Goal: Task Accomplishment & Management: Contribute content

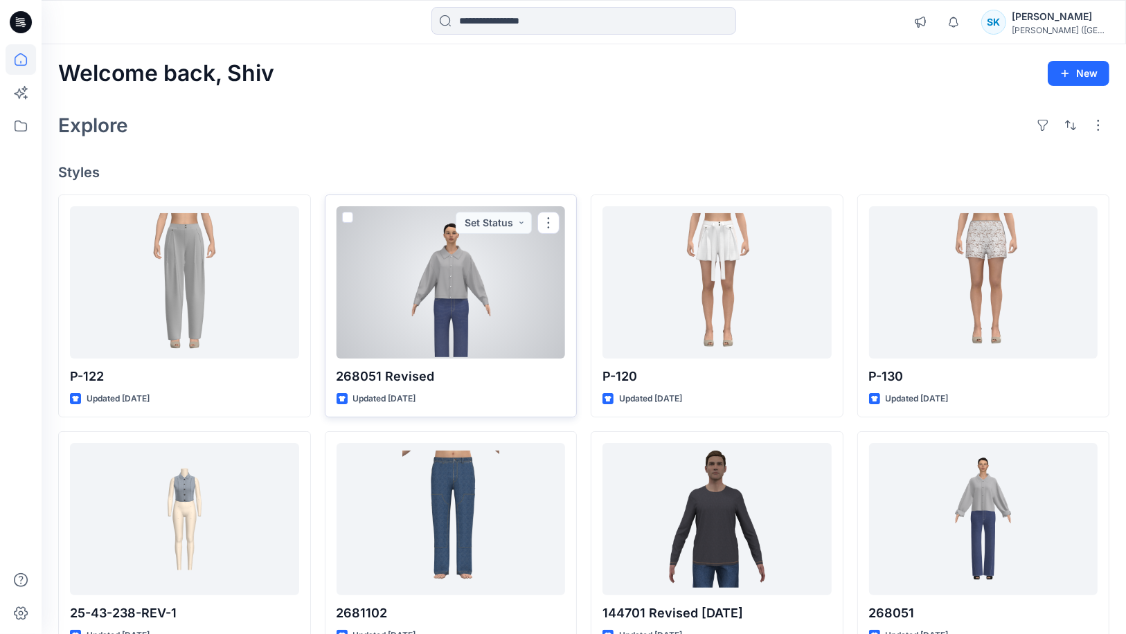
click at [464, 298] on div at bounding box center [450, 282] width 229 height 152
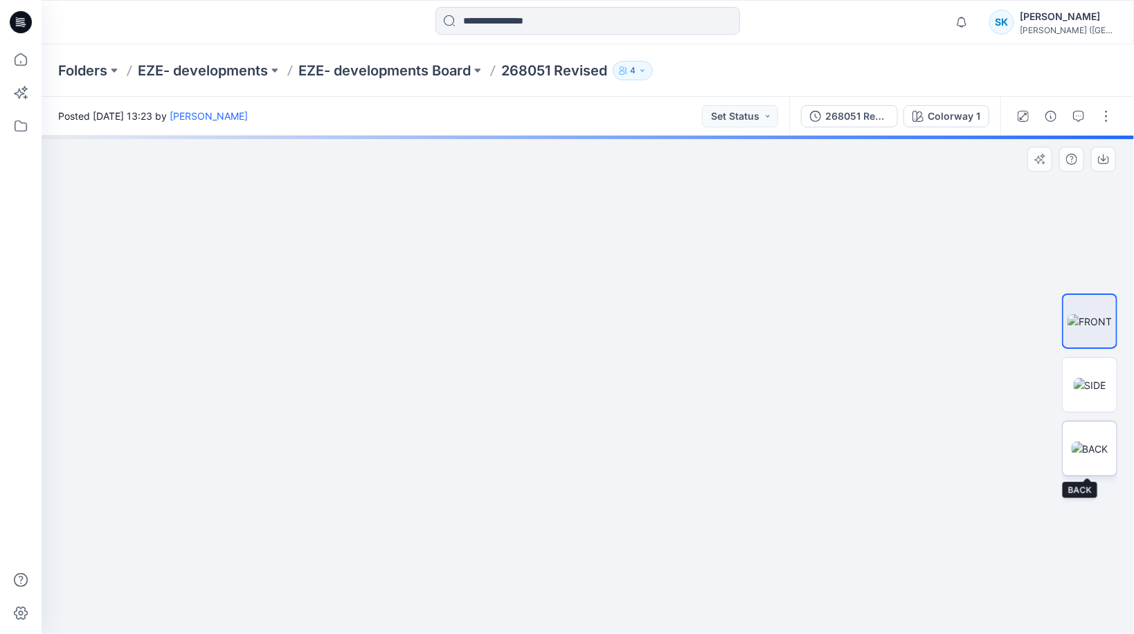
click at [1100, 453] on img at bounding box center [1090, 449] width 37 height 15
click at [1094, 392] on img at bounding box center [1090, 385] width 33 height 15
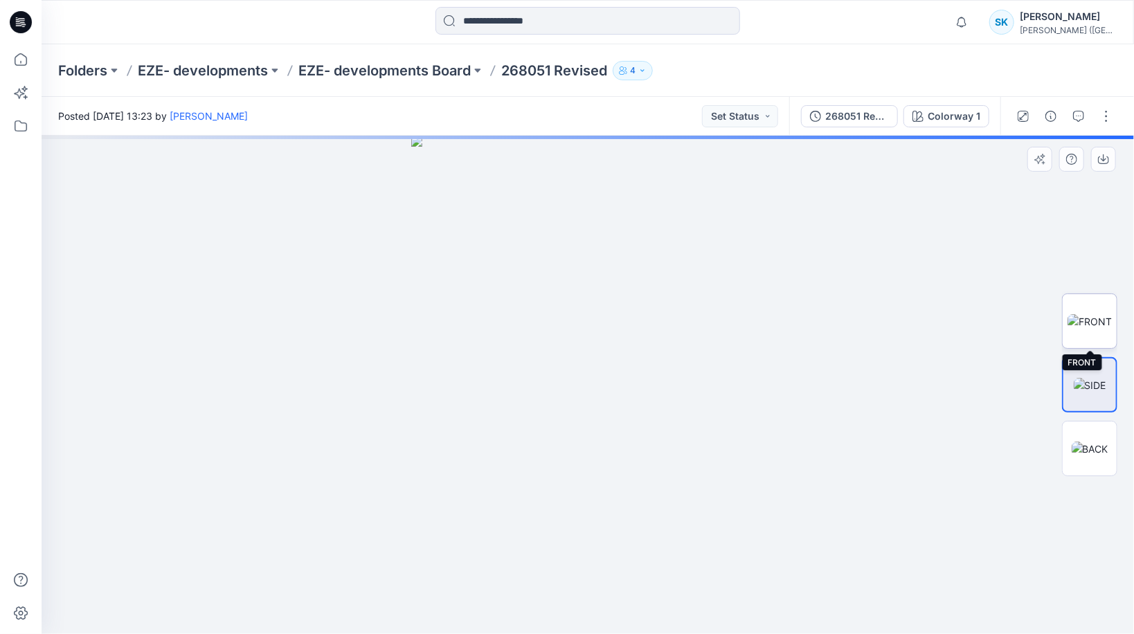
click at [1090, 323] on img at bounding box center [1089, 321] width 44 height 15
drag, startPoint x: 706, startPoint y: 353, endPoint x: 698, endPoint y: 396, distance: 43.6
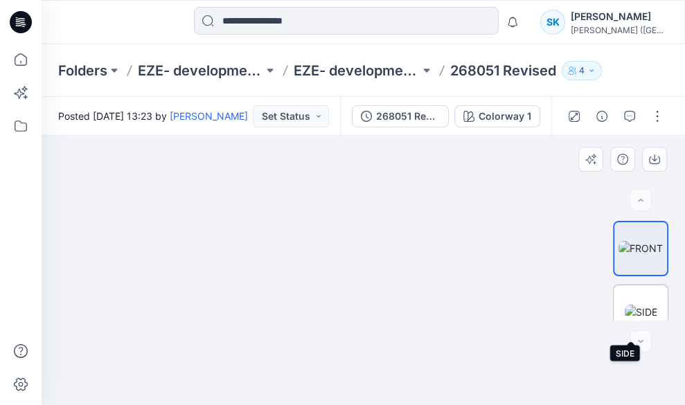
click at [640, 305] on img at bounding box center [640, 312] width 33 height 15
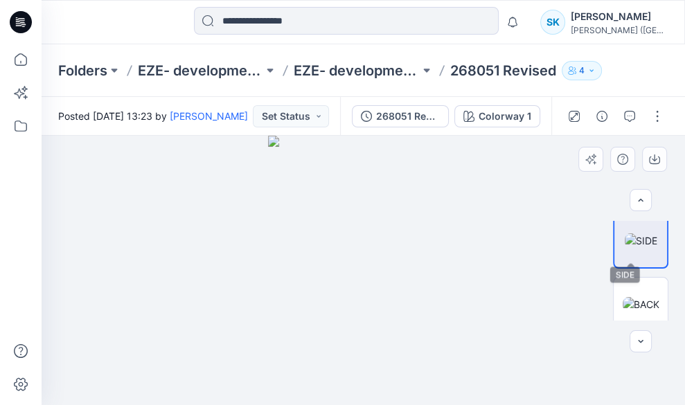
scroll to position [82, 0]
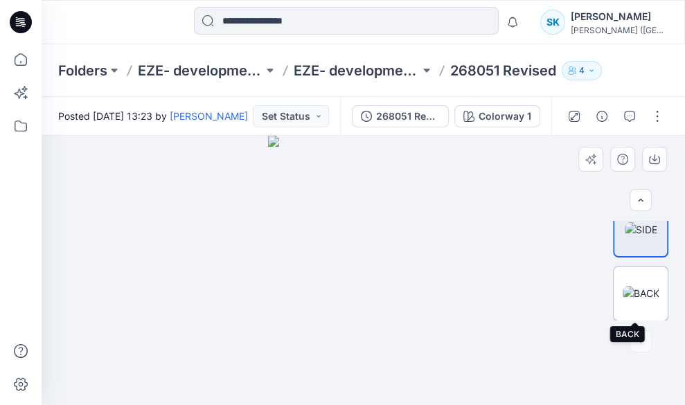
click at [642, 296] on img at bounding box center [640, 293] width 37 height 15
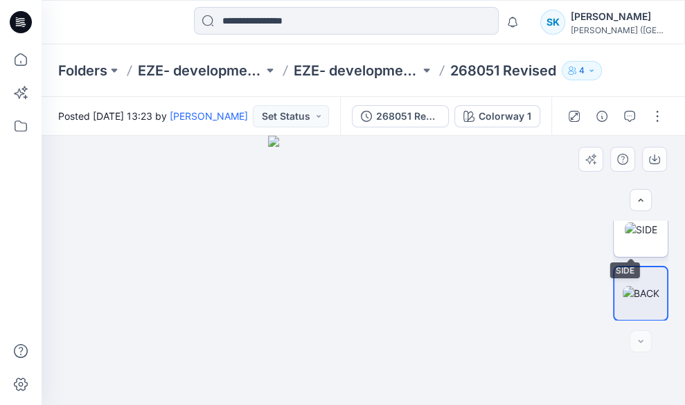
click at [640, 237] on img at bounding box center [640, 229] width 33 height 15
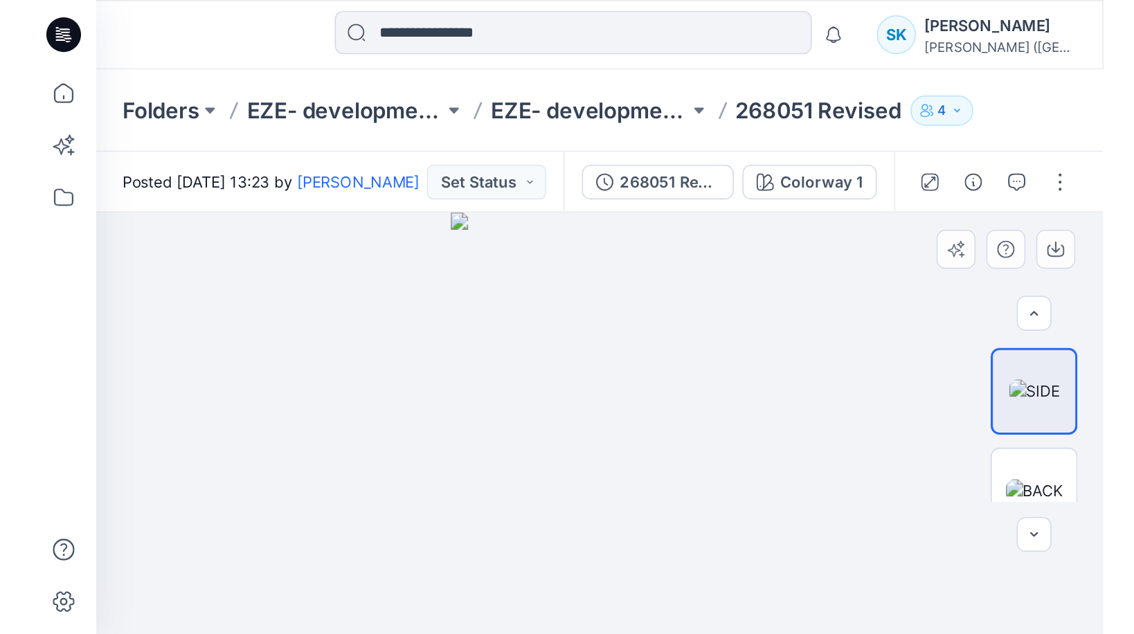
scroll to position [0, 0]
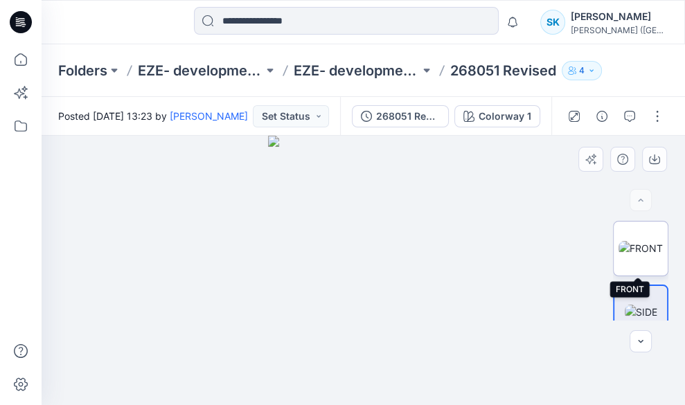
click at [641, 255] on img at bounding box center [640, 248] width 44 height 15
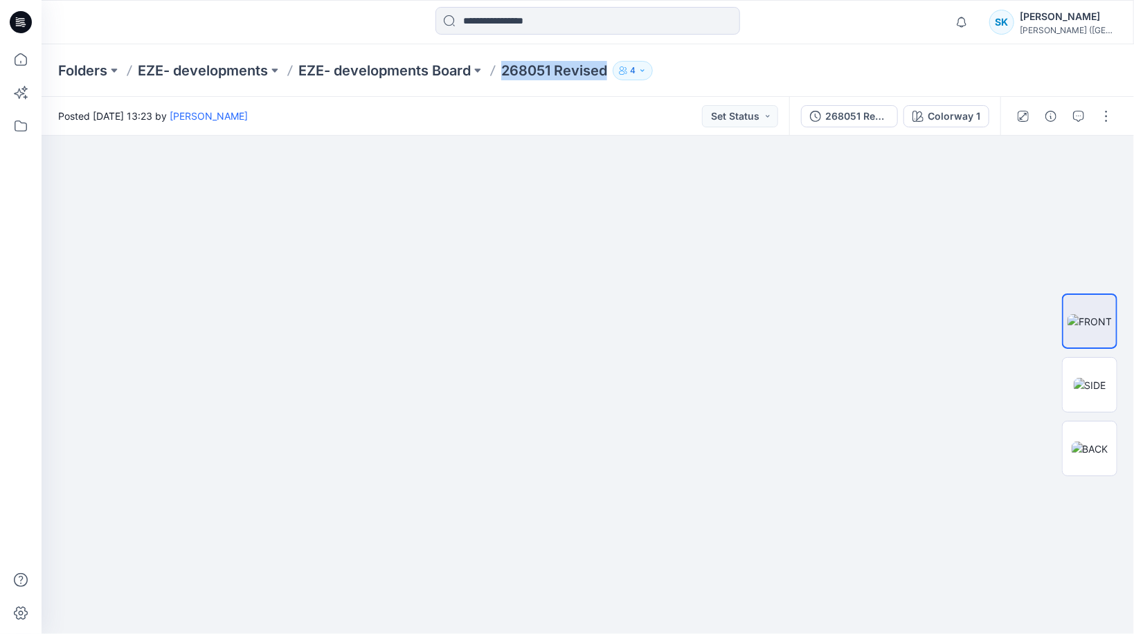
drag, startPoint x: 506, startPoint y: 68, endPoint x: 606, endPoint y: 69, distance: 100.4
click at [606, 69] on p "268051 Revised" at bounding box center [554, 70] width 106 height 19
copy p "268051 Revised"
click at [331, 69] on p "EZE- developments Board" at bounding box center [384, 70] width 172 height 19
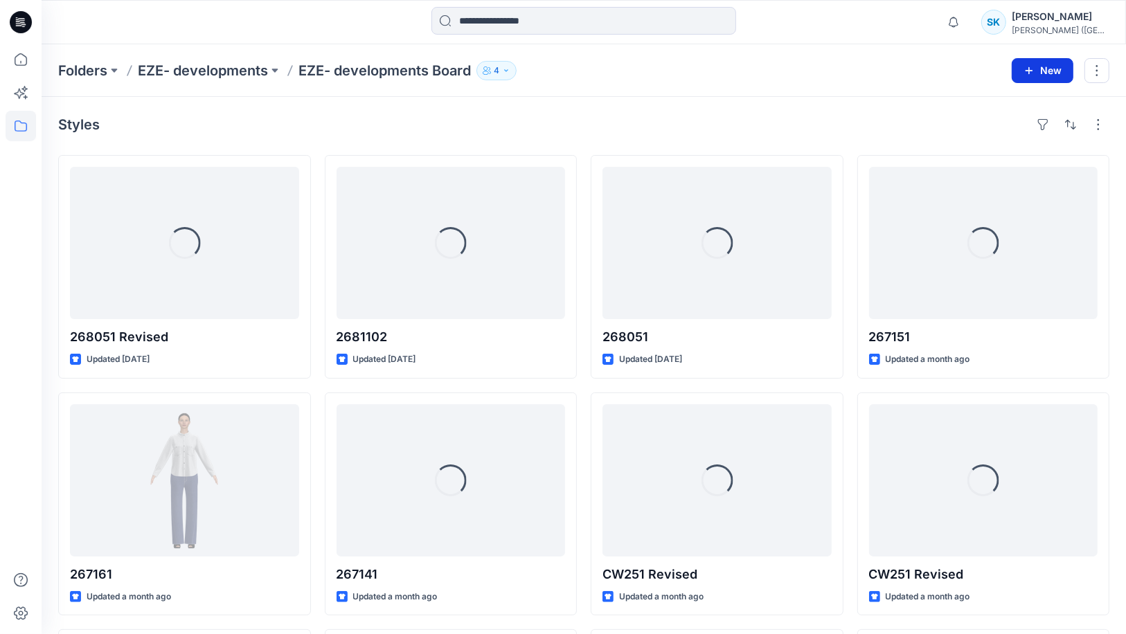
click at [1034, 73] on icon "button" at bounding box center [1028, 70] width 11 height 11
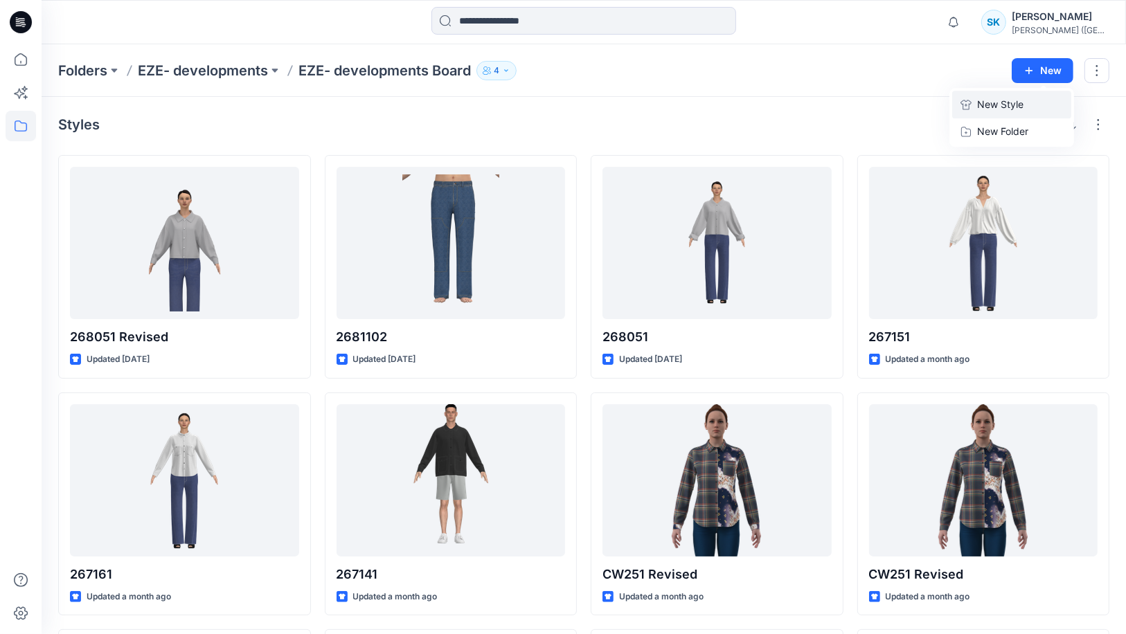
click at [995, 108] on p "New Style" at bounding box center [1000, 104] width 46 height 17
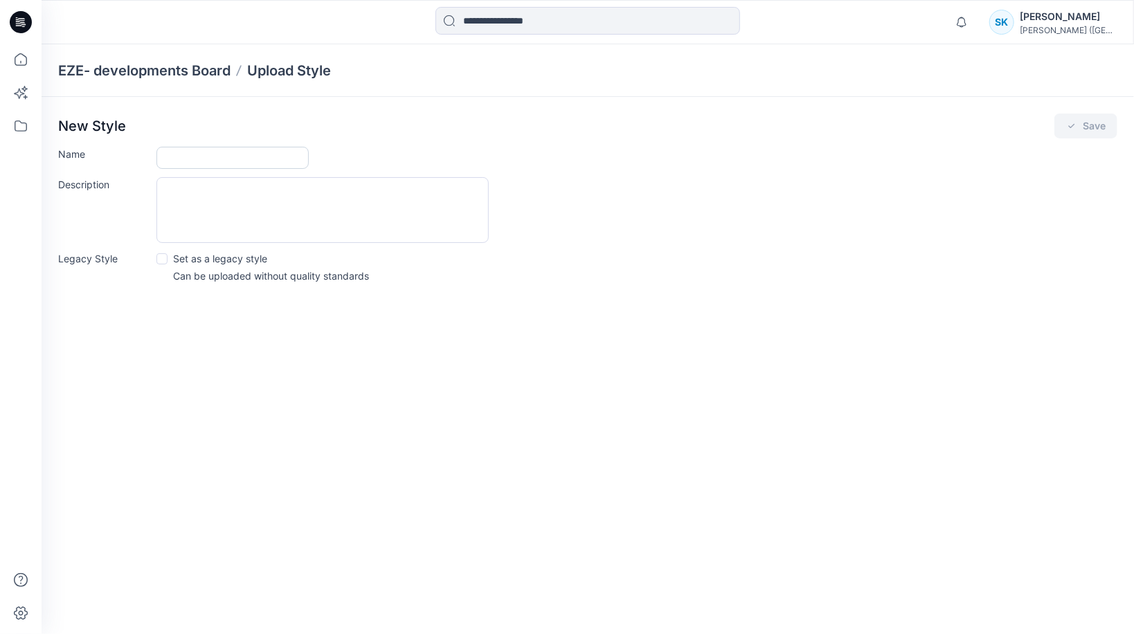
click at [224, 151] on input "Name" at bounding box center [232, 158] width 152 height 22
paste input "**********"
type input "**********"
click at [772, 224] on div "Description" at bounding box center [587, 210] width 1059 height 66
click at [1086, 122] on button "Save" at bounding box center [1085, 126] width 63 height 25
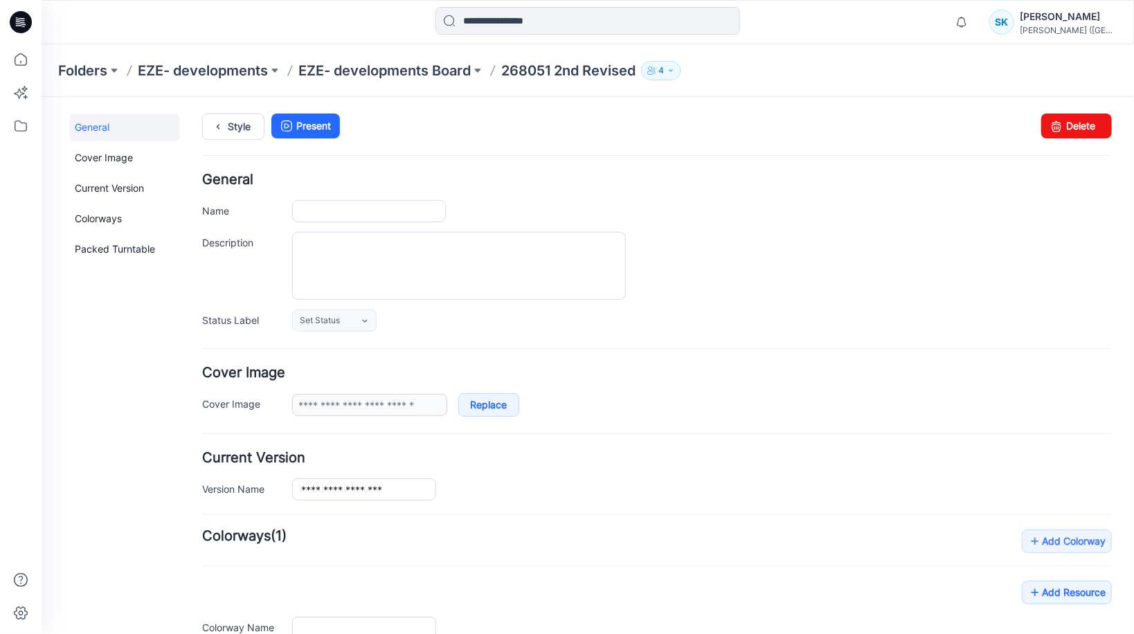
type input "**********"
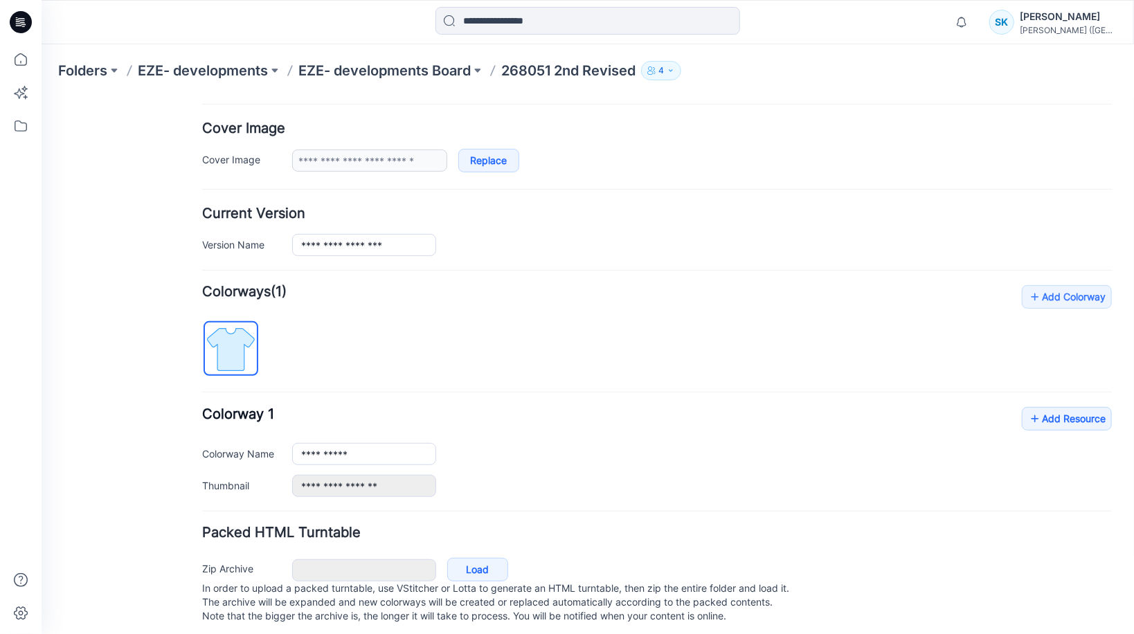
scroll to position [260, 0]
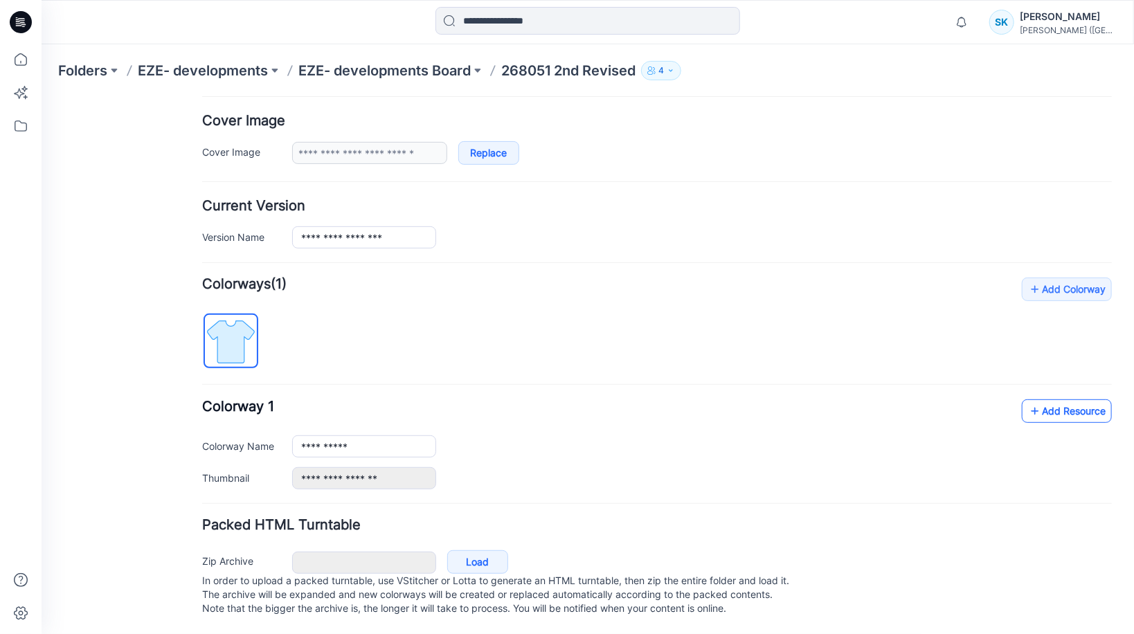
click at [1067, 399] on link "Add Resource" at bounding box center [1066, 411] width 90 height 24
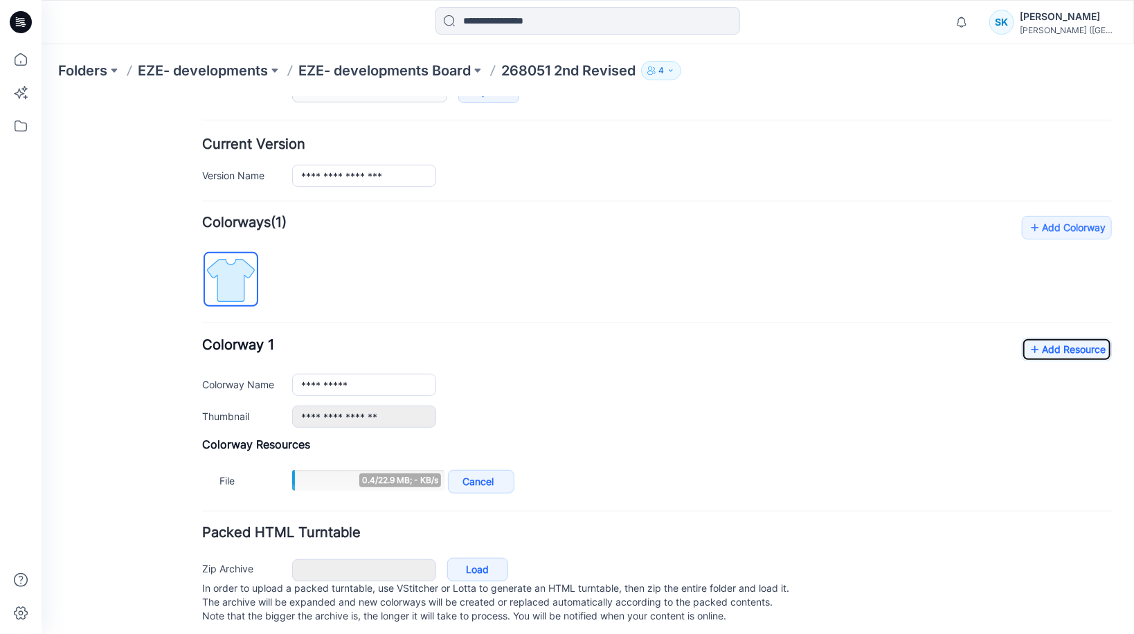
scroll to position [316, 0]
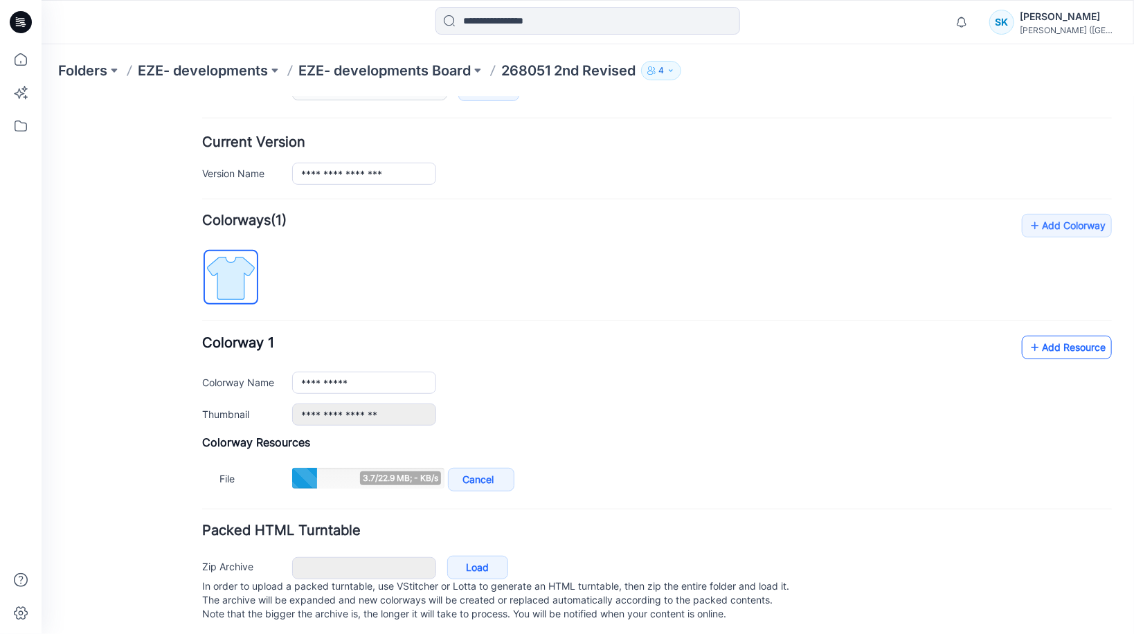
click at [1047, 348] on link "Add Resource" at bounding box center [1066, 347] width 90 height 24
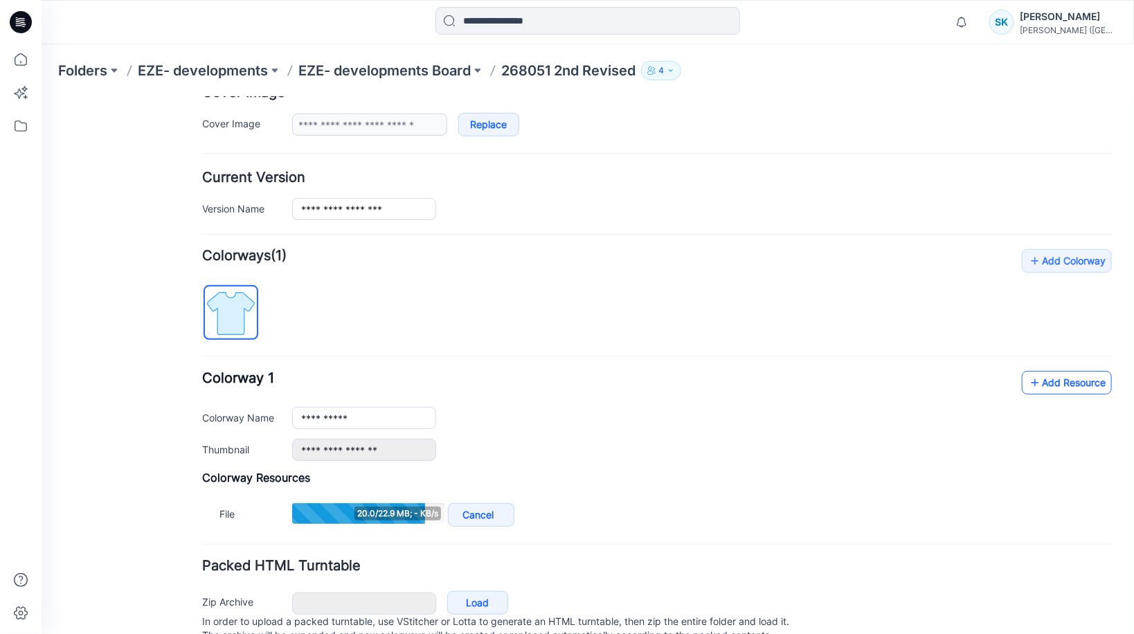
scroll to position [274, 0]
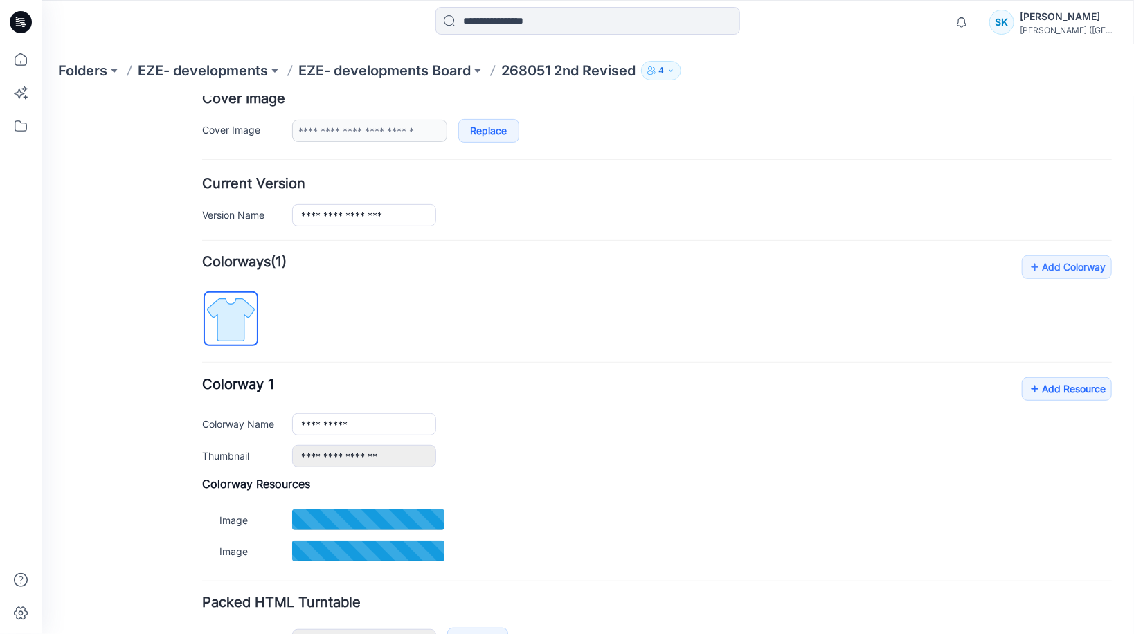
type input "*******"
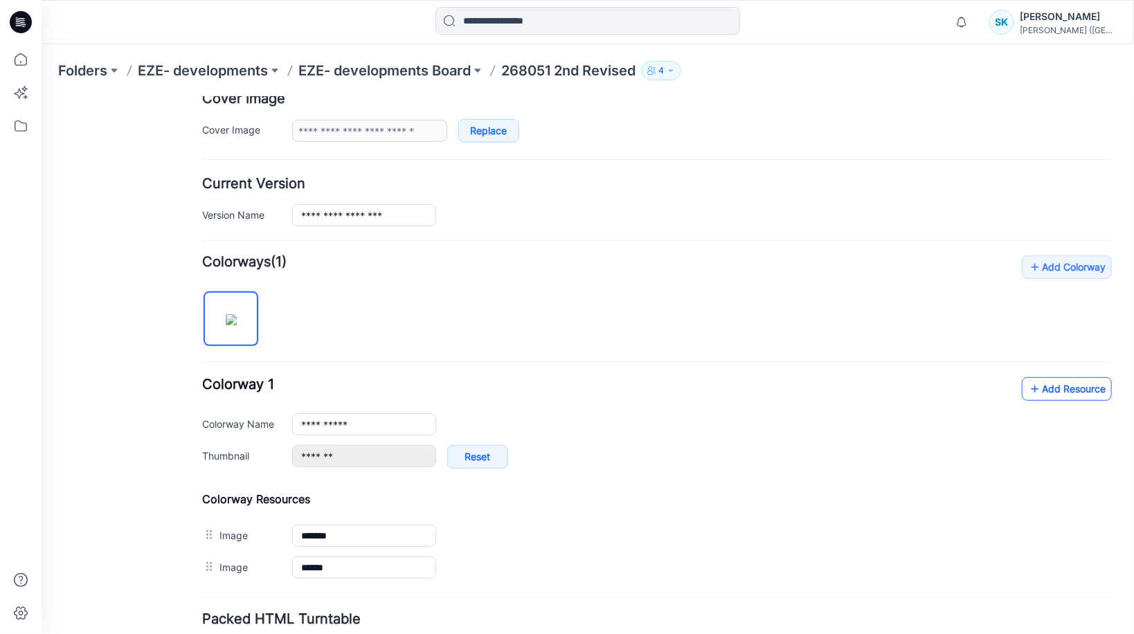
click at [1068, 386] on link "Add Resource" at bounding box center [1066, 389] width 90 height 24
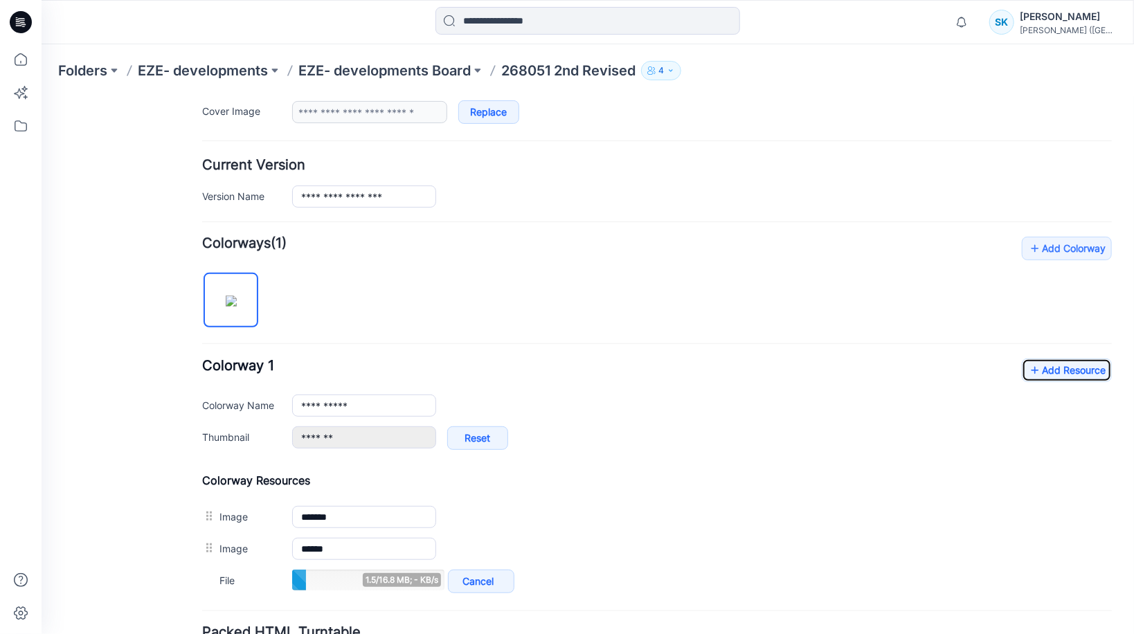
scroll to position [330, 0]
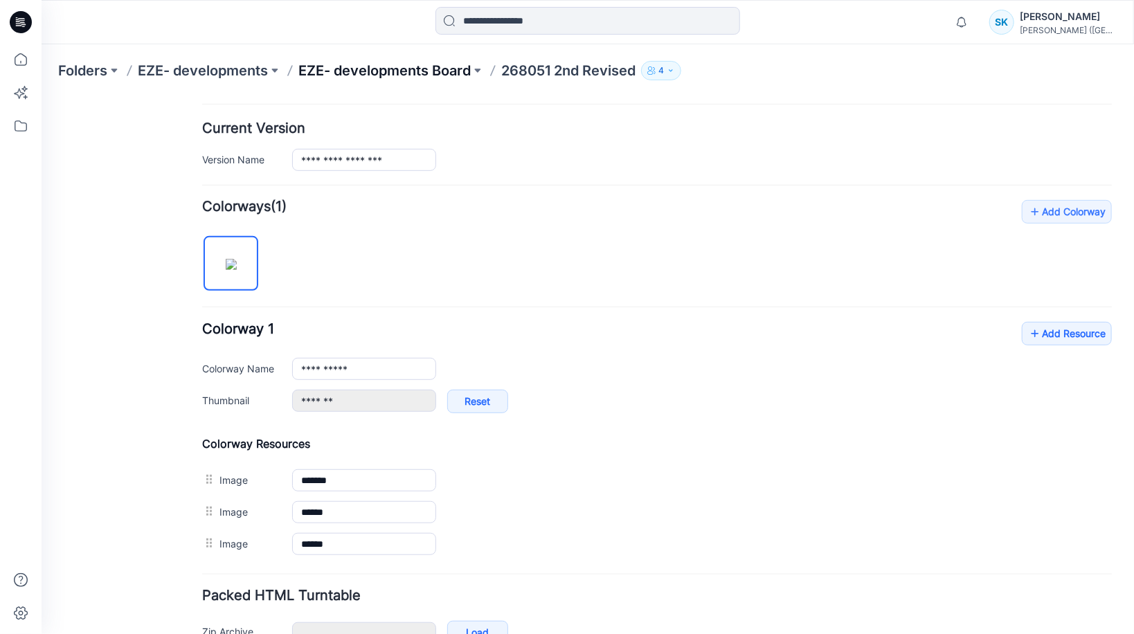
click at [370, 71] on p "EZE- developments Board" at bounding box center [384, 70] width 172 height 19
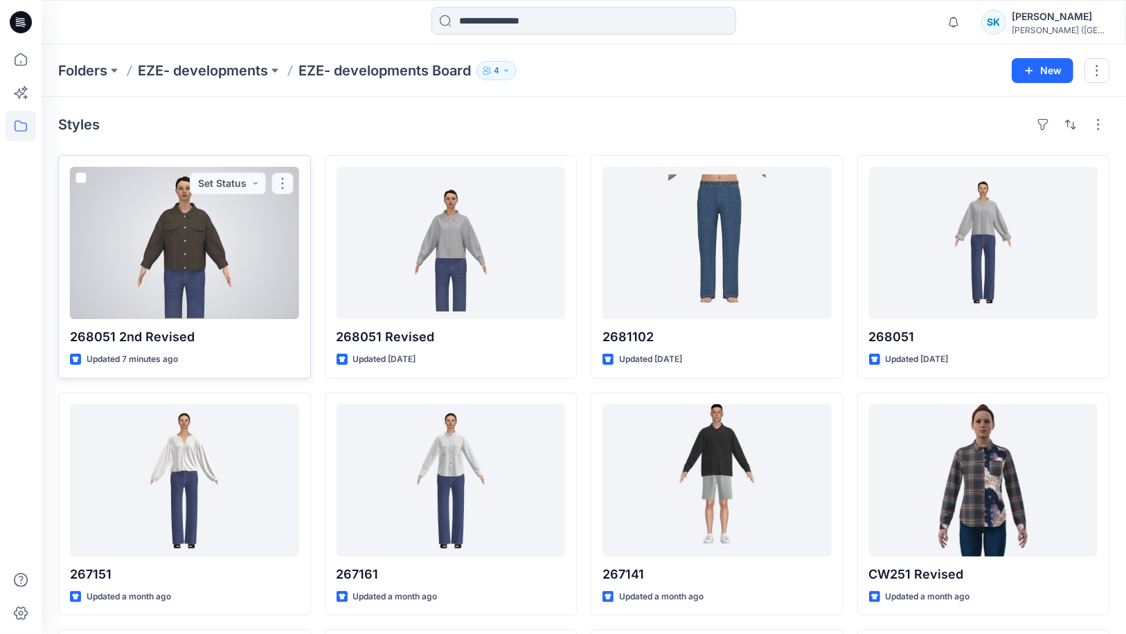
click at [283, 183] on button "button" at bounding box center [282, 183] width 22 height 22
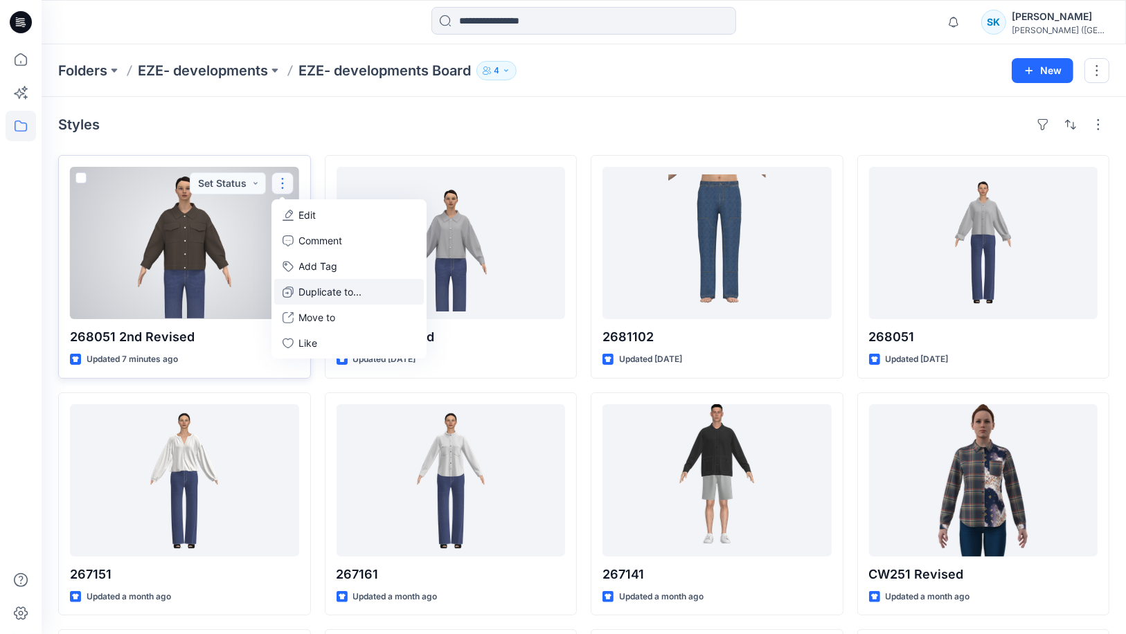
click at [305, 291] on p "Duplicate to..." at bounding box center [330, 292] width 63 height 15
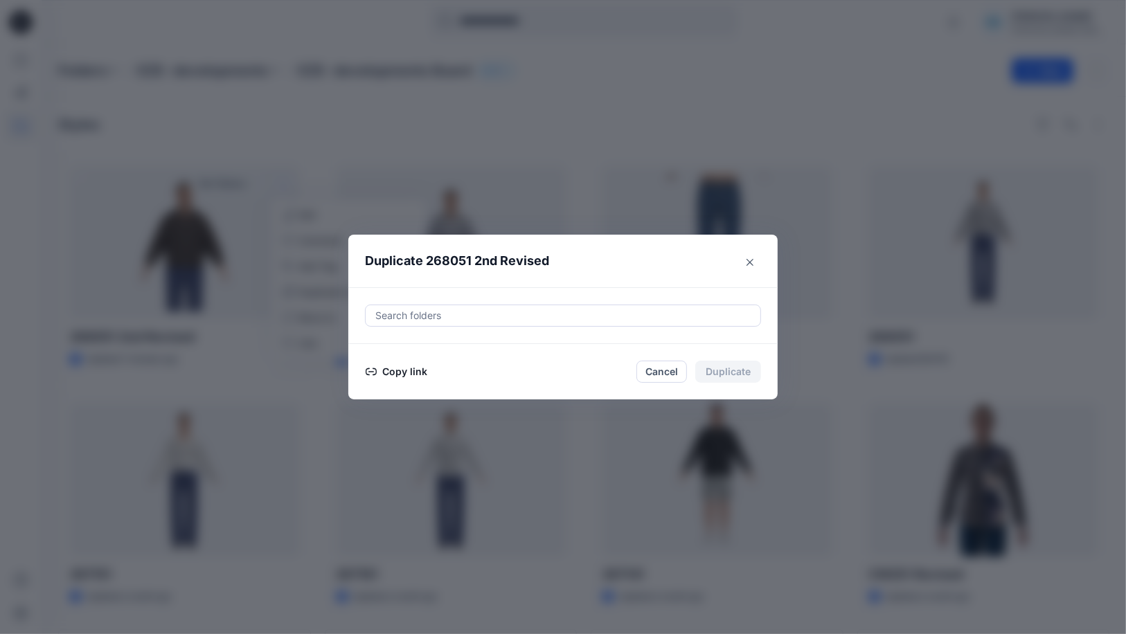
click at [381, 373] on button "Copy link" at bounding box center [396, 371] width 63 height 17
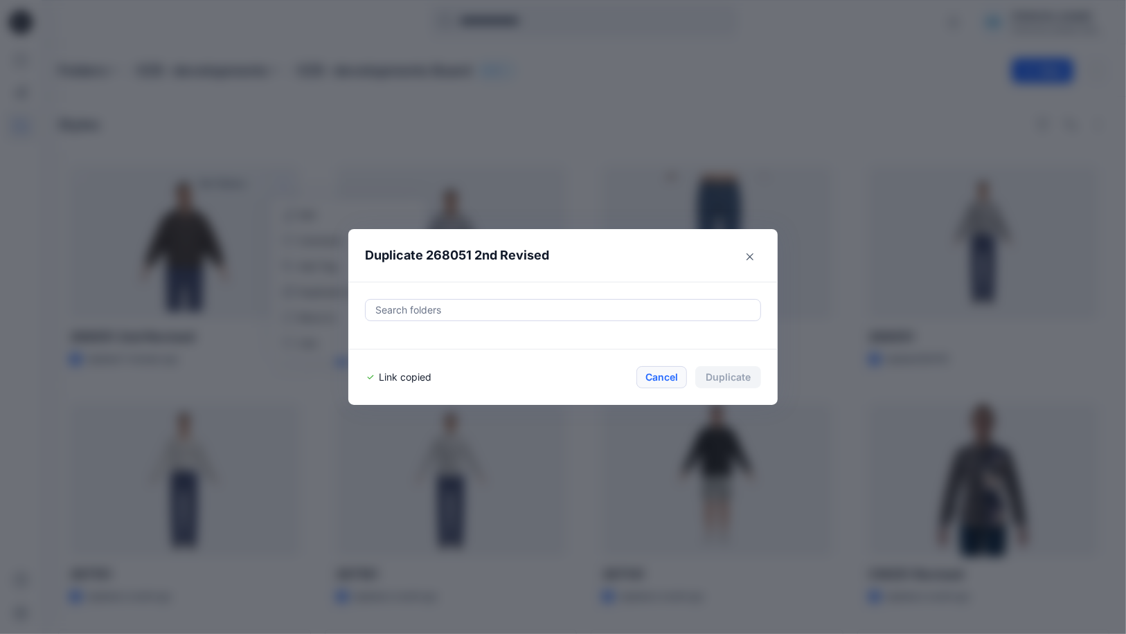
click at [656, 380] on button "Cancel" at bounding box center [661, 377] width 51 height 22
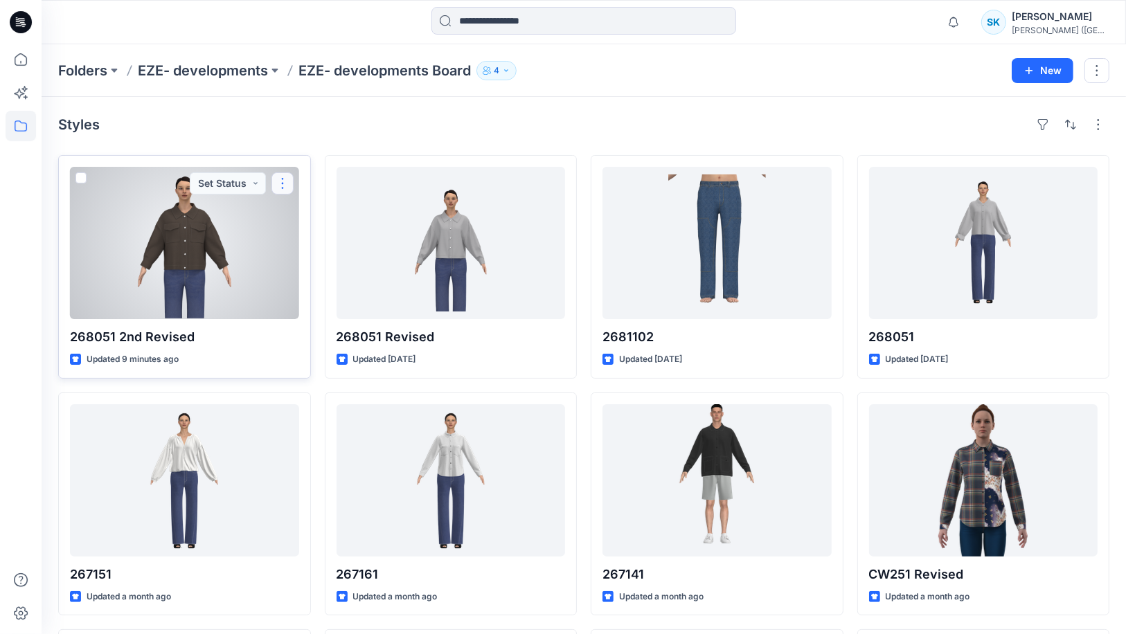
click at [280, 180] on button "button" at bounding box center [282, 183] width 22 height 22
click at [287, 179] on button "button" at bounding box center [282, 183] width 22 height 22
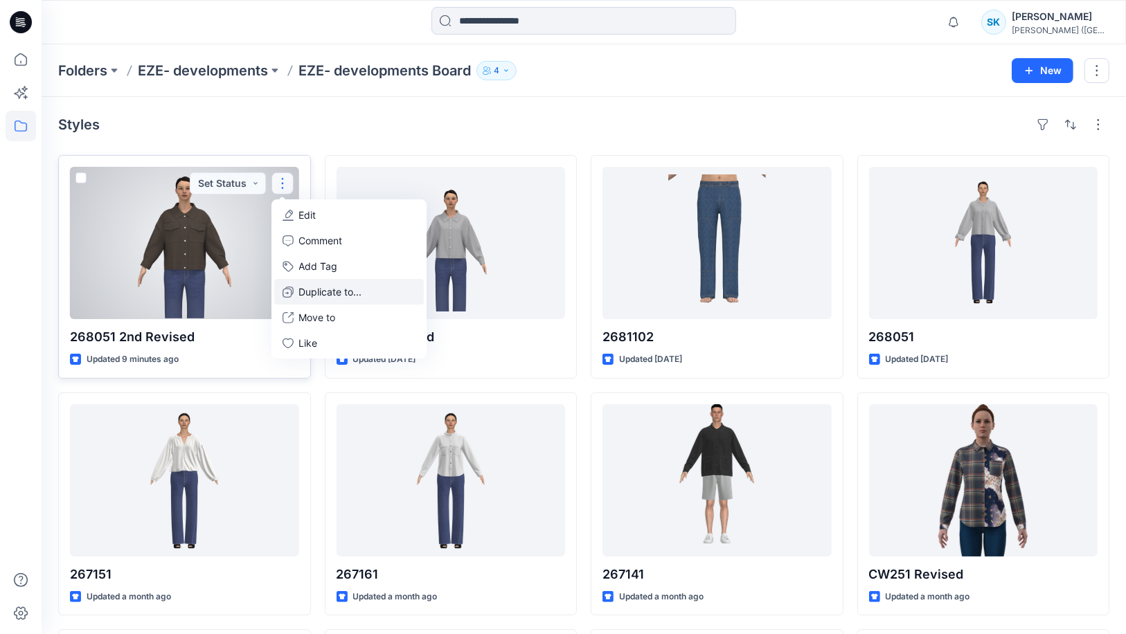
click at [310, 292] on p "Duplicate to..." at bounding box center [330, 292] width 63 height 15
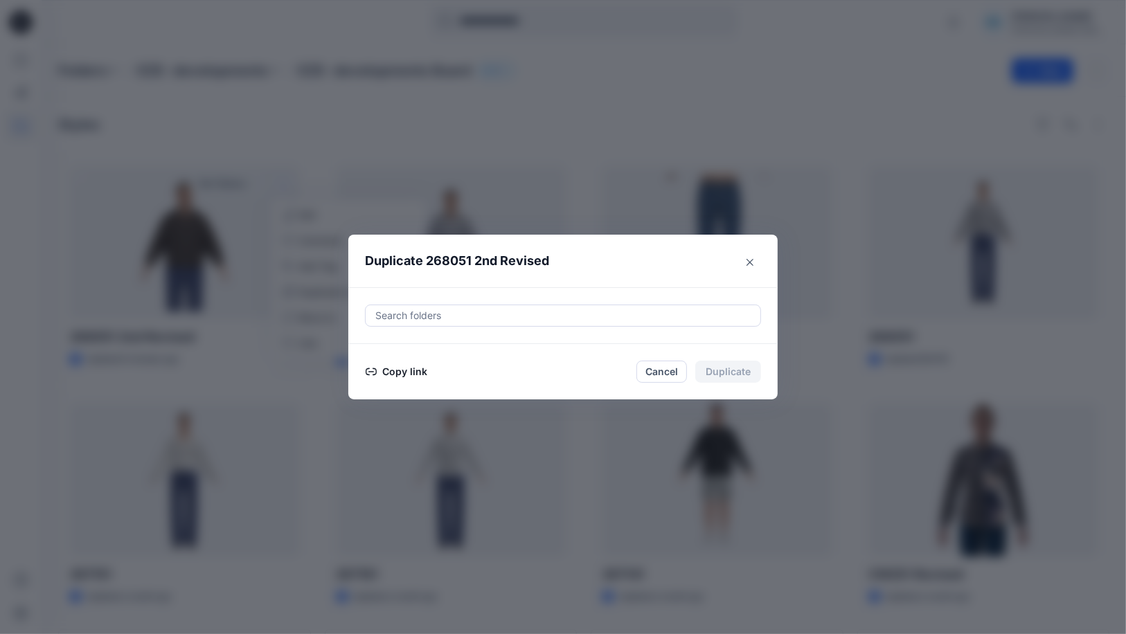
click at [381, 367] on button "Copy link" at bounding box center [396, 371] width 63 height 17
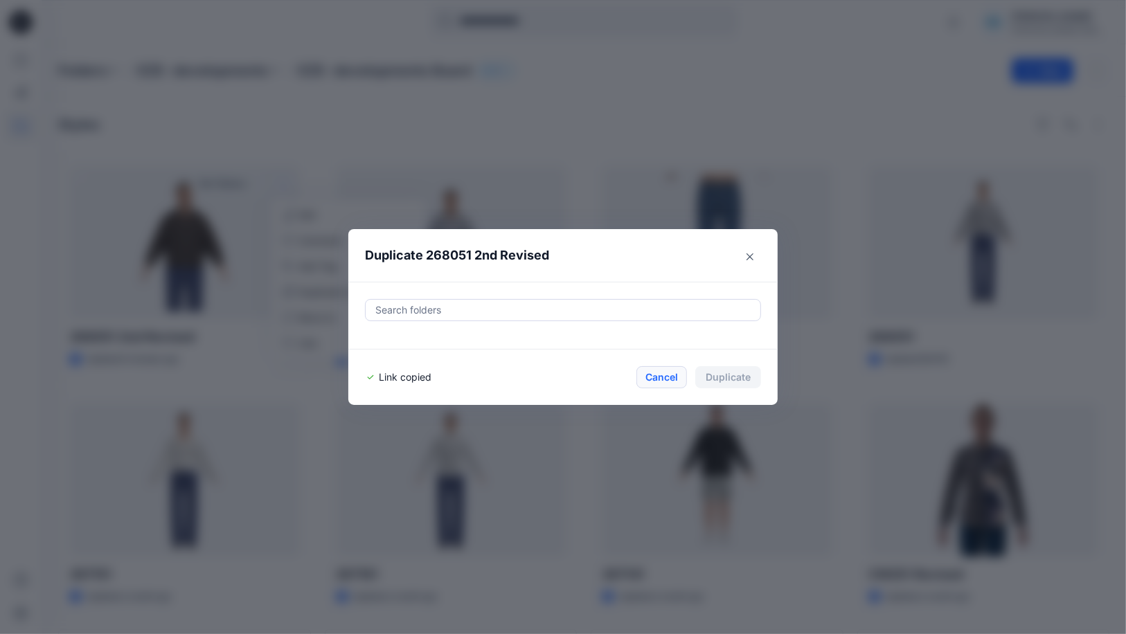
click at [670, 380] on button "Cancel" at bounding box center [661, 377] width 51 height 22
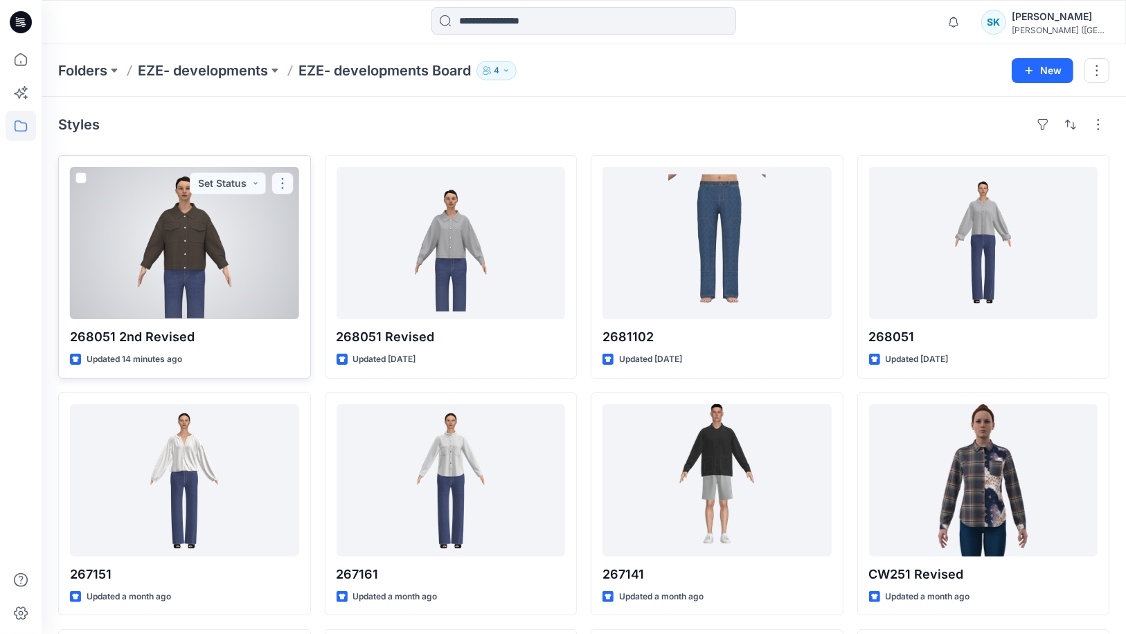
click at [285, 183] on button "button" at bounding box center [282, 183] width 22 height 22
click at [287, 181] on button "button" at bounding box center [282, 183] width 22 height 22
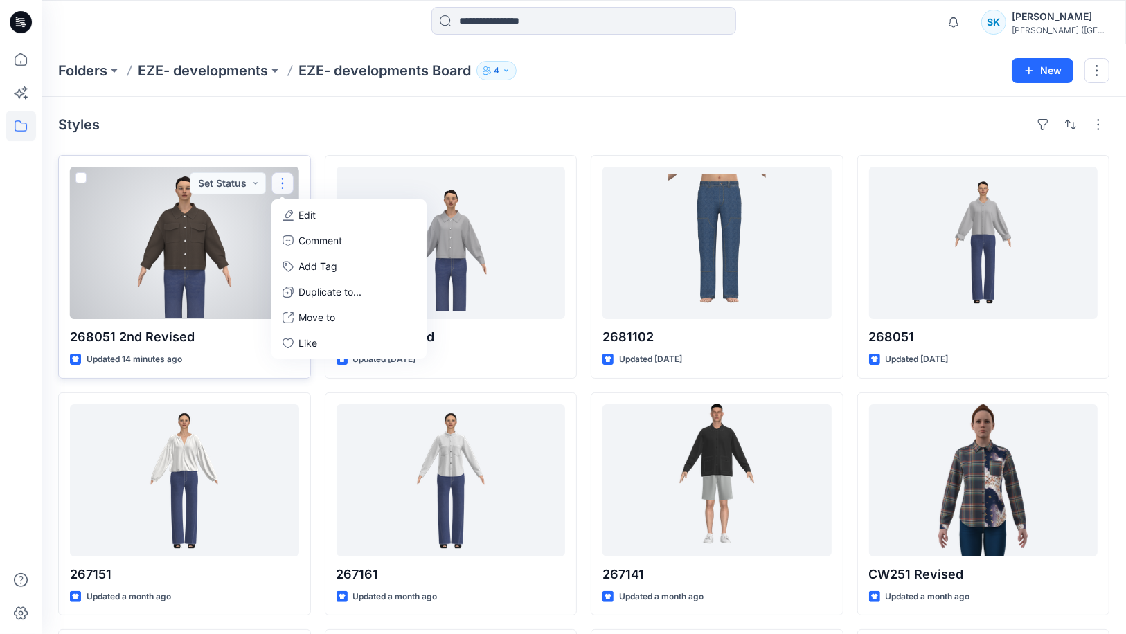
click at [307, 213] on p "Edit" at bounding box center [307, 215] width 17 height 15
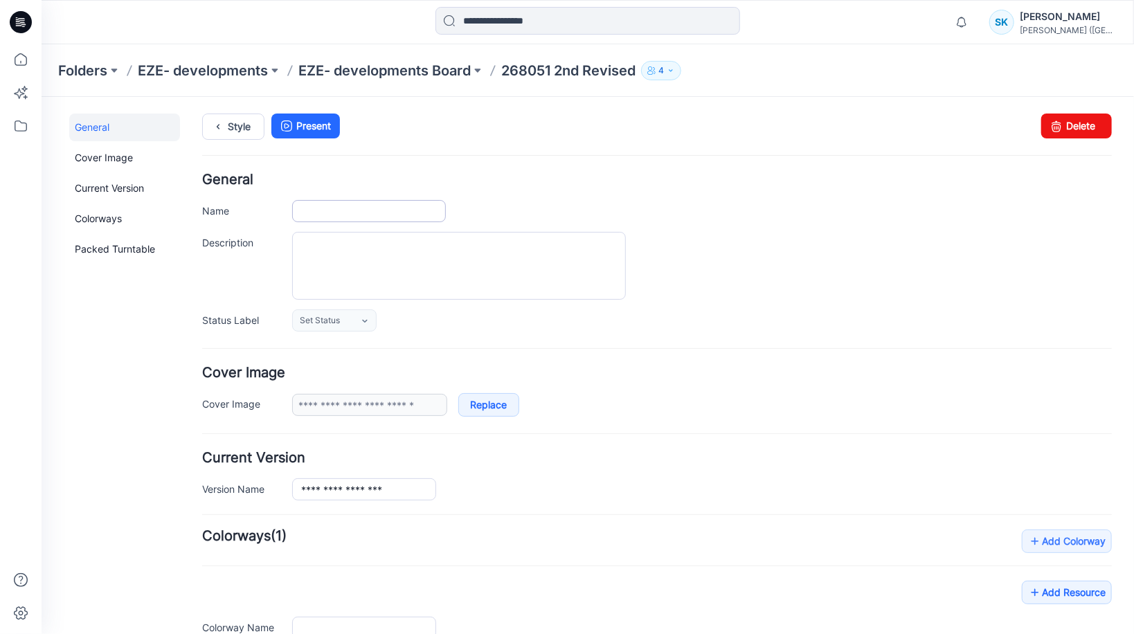
type input "**********"
type input "*******"
click at [325, 207] on input "**********" at bounding box center [368, 210] width 154 height 22
type input "**********"
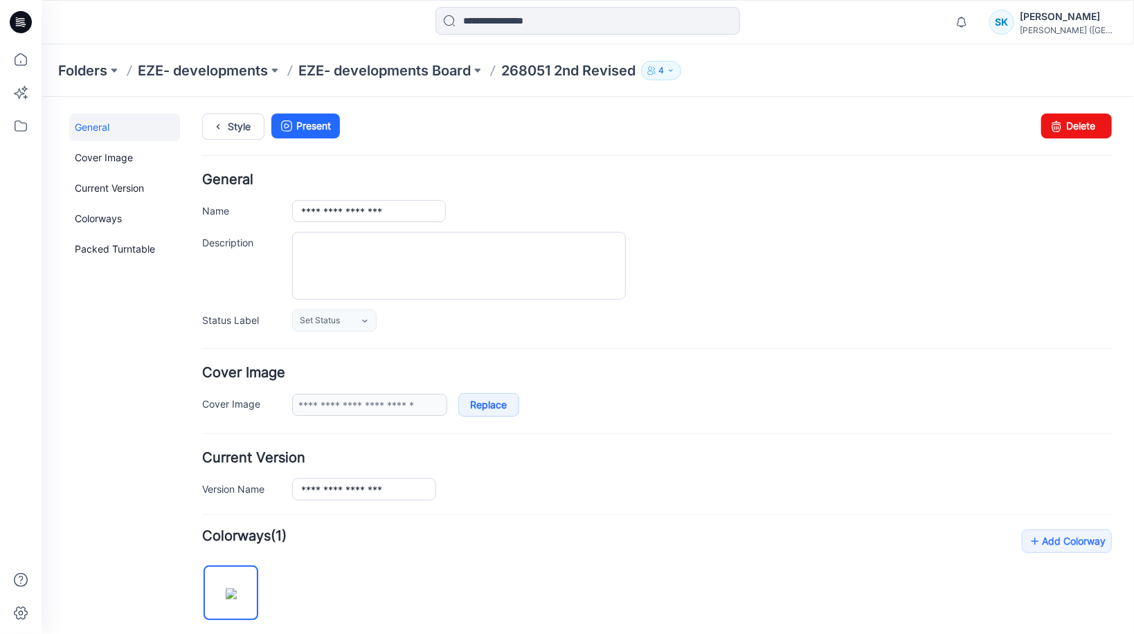
click at [622, 210] on div "**********" at bounding box center [701, 210] width 820 height 22
click at [355, 68] on p "EZE- developments Board" at bounding box center [384, 70] width 172 height 19
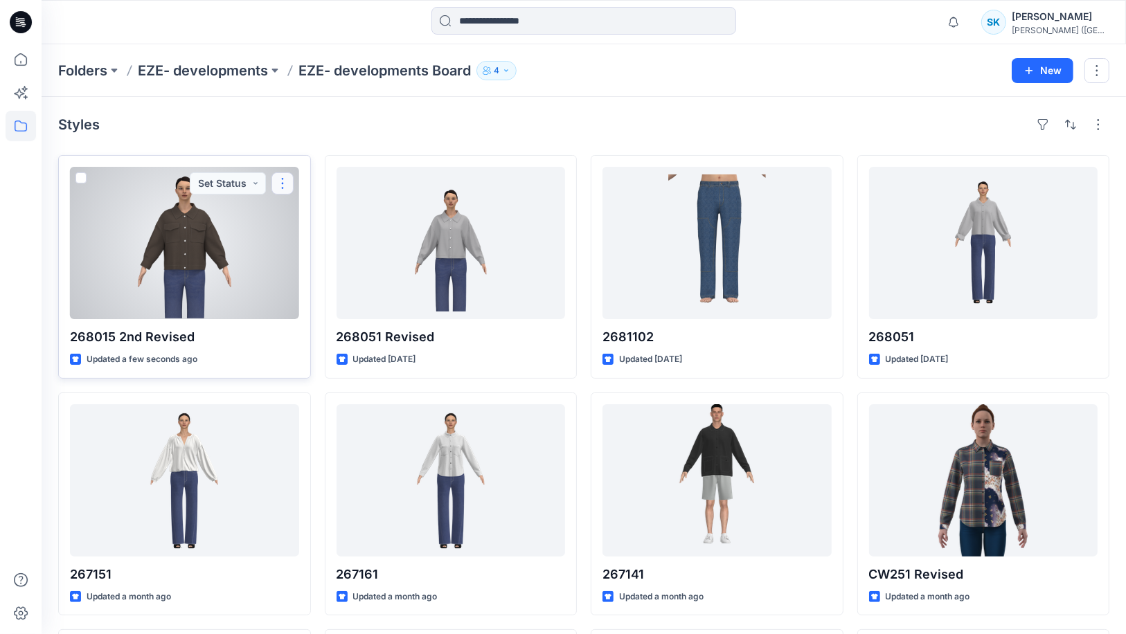
click at [280, 186] on button "button" at bounding box center [282, 183] width 22 height 22
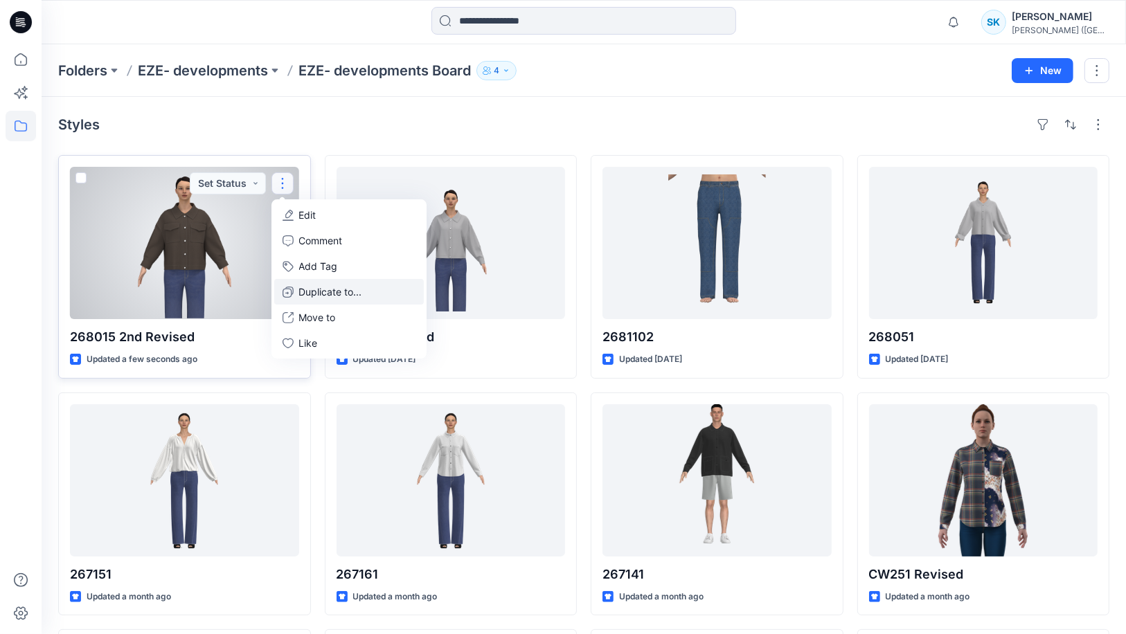
click at [307, 291] on p "Duplicate to..." at bounding box center [330, 292] width 63 height 15
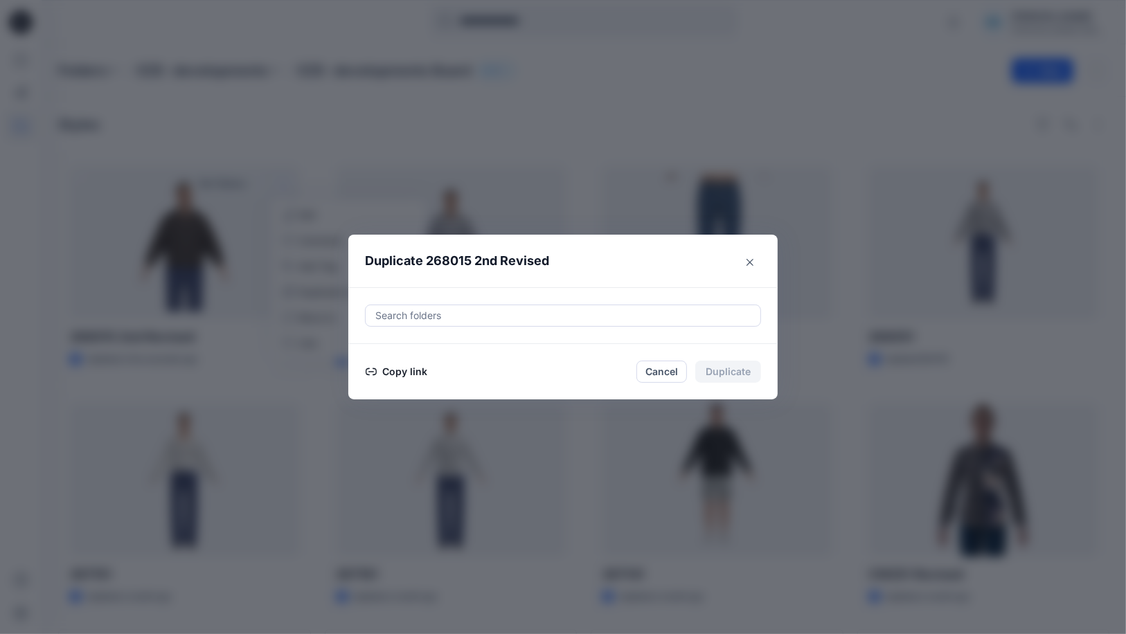
click at [384, 371] on button "Copy link" at bounding box center [396, 371] width 63 height 17
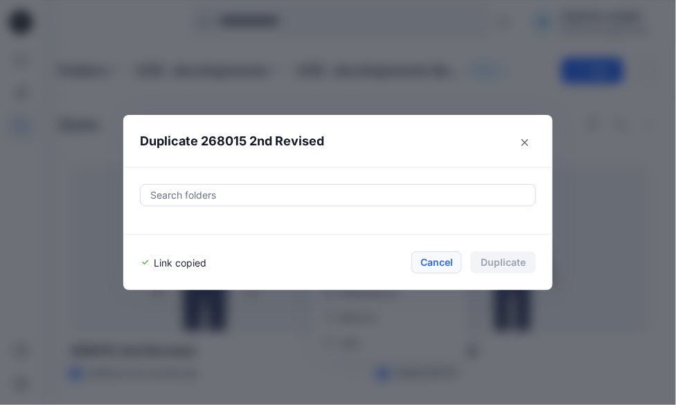
click at [435, 261] on button "Cancel" at bounding box center [436, 262] width 51 height 22
